Goal: Navigation & Orientation: Find specific page/section

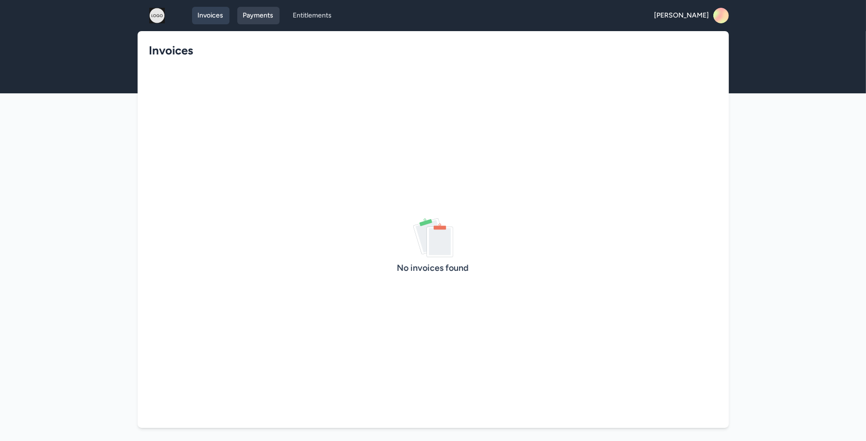
click at [252, 16] on link "Payments" at bounding box center [258, 16] width 42 height 18
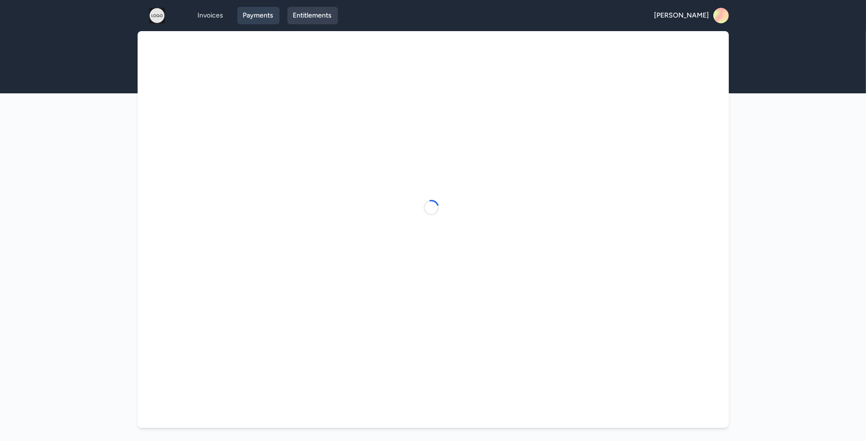
click at [310, 21] on link "Entitlements" at bounding box center [313, 16] width 51 height 18
click at [716, 11] on icon at bounding box center [716, 18] width 21 height 23
